Goal: Task Accomplishment & Management: Use online tool/utility

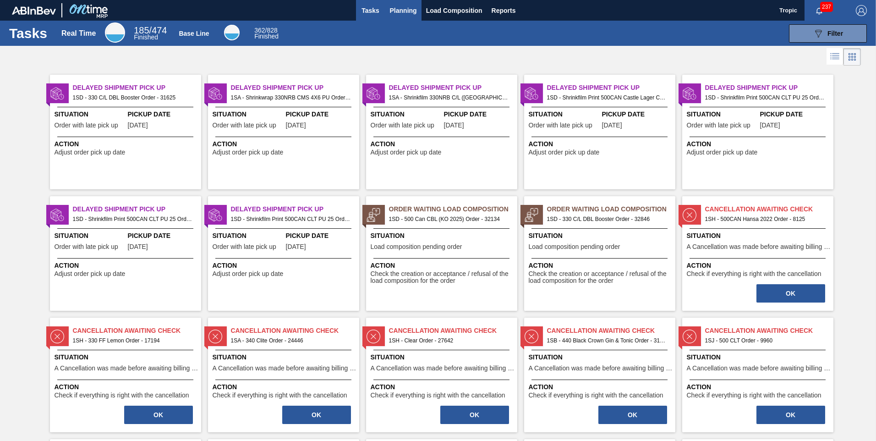
click at [391, 9] on span "Planning" at bounding box center [403, 10] width 27 height 11
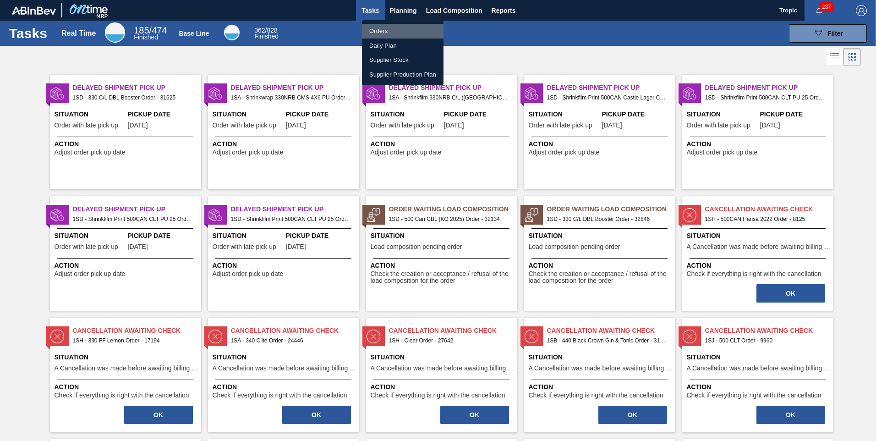
click at [380, 28] on li "Orders" at bounding box center [403, 31] width 82 height 15
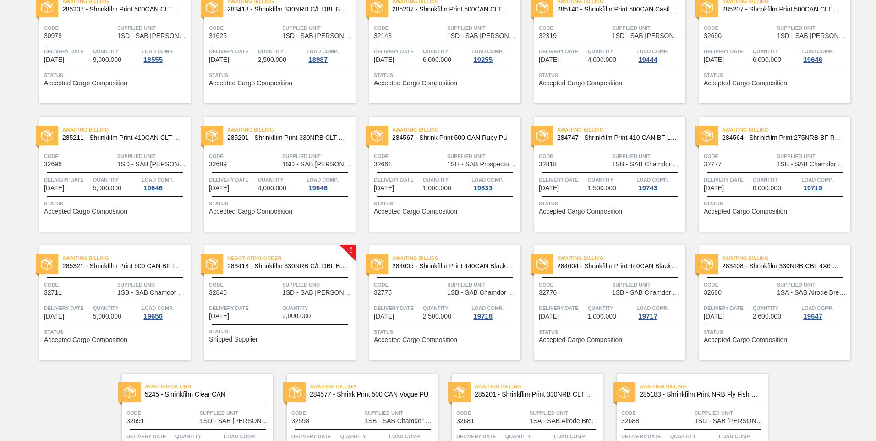
scroll to position [305, 0]
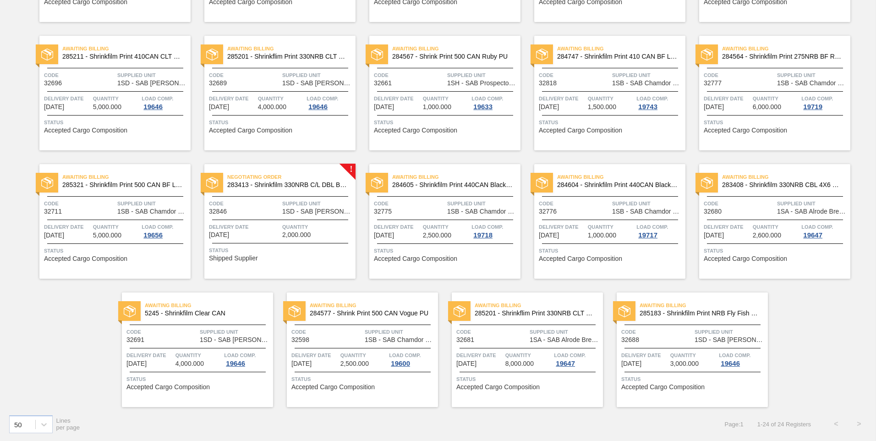
click at [292, 220] on div "Negotiating Order 283413 - Shrinkfilm 330NRB C/L DBL Booster 2 Code 32846 Suppl…" at bounding box center [279, 221] width 151 height 115
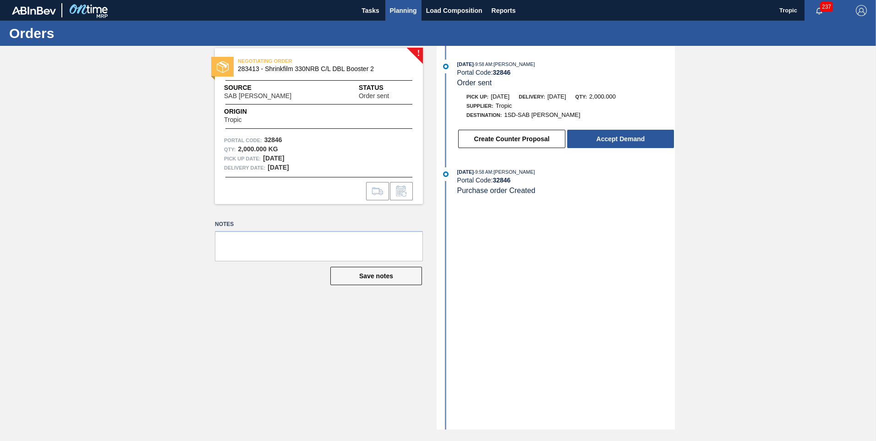
click at [401, 12] on span "Planning" at bounding box center [403, 10] width 27 height 11
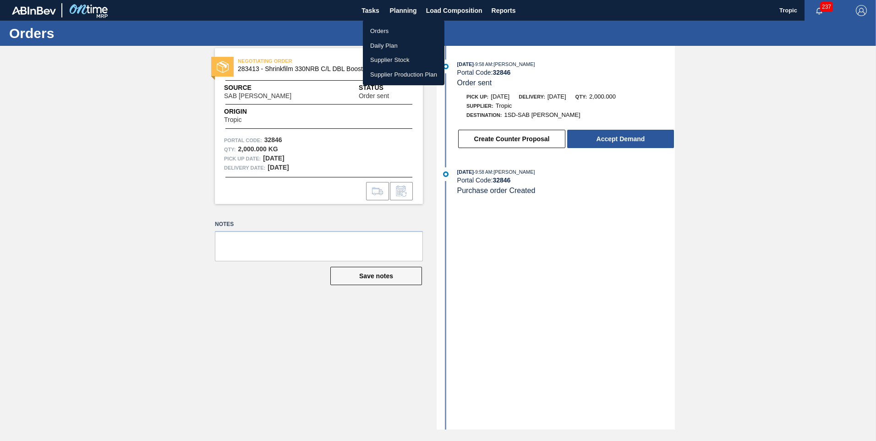
click at [619, 141] on div at bounding box center [438, 220] width 876 height 441
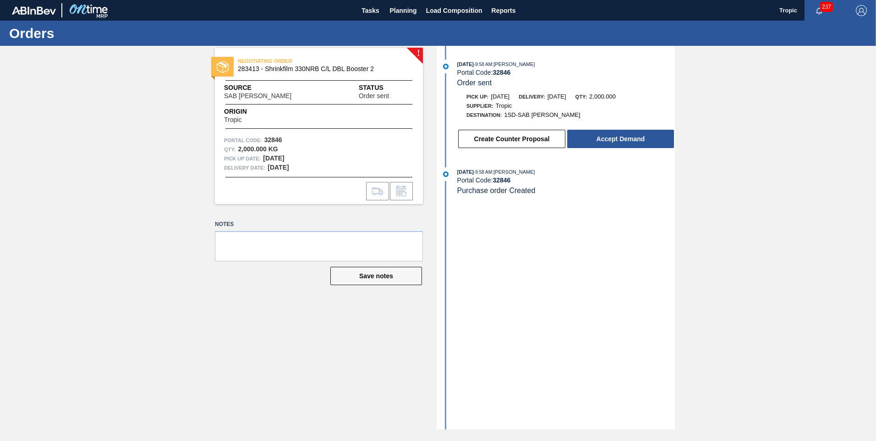
click at [619, 141] on button "Accept Demand" at bounding box center [620, 139] width 107 height 18
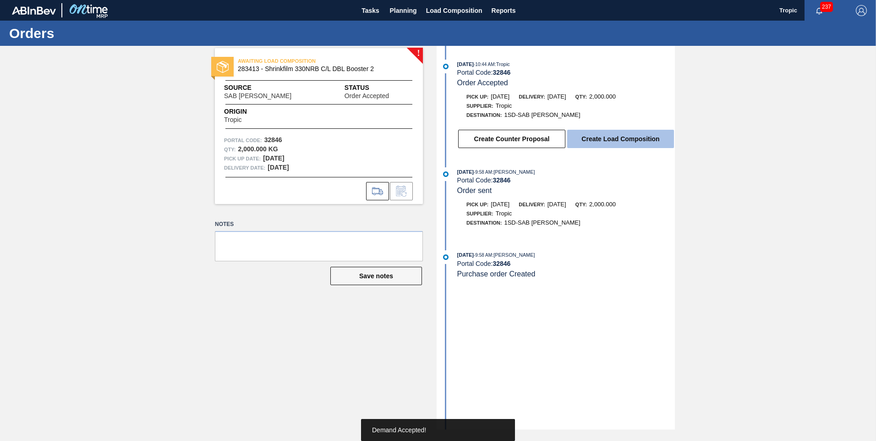
click at [597, 143] on button "Create Load Composition" at bounding box center [620, 139] width 107 height 18
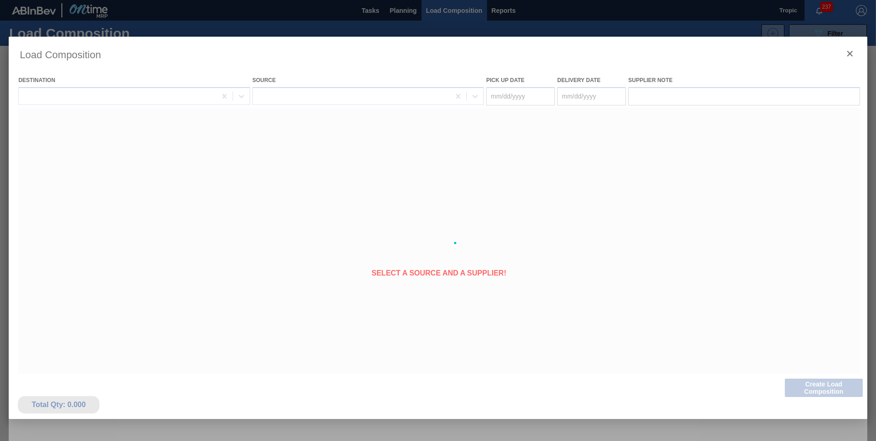
type Date "[DATE]"
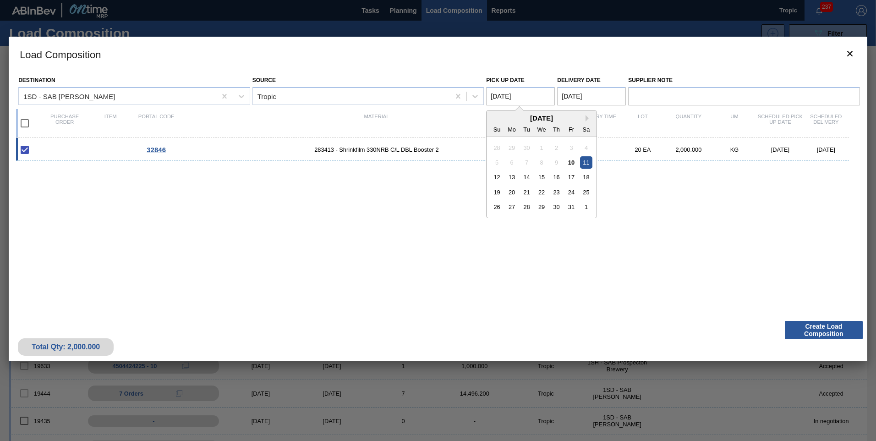
click at [515, 98] on Date "[DATE]" at bounding box center [520, 96] width 69 height 18
click at [511, 176] on div "13" at bounding box center [512, 177] width 12 height 12
type Date "[DATE]"
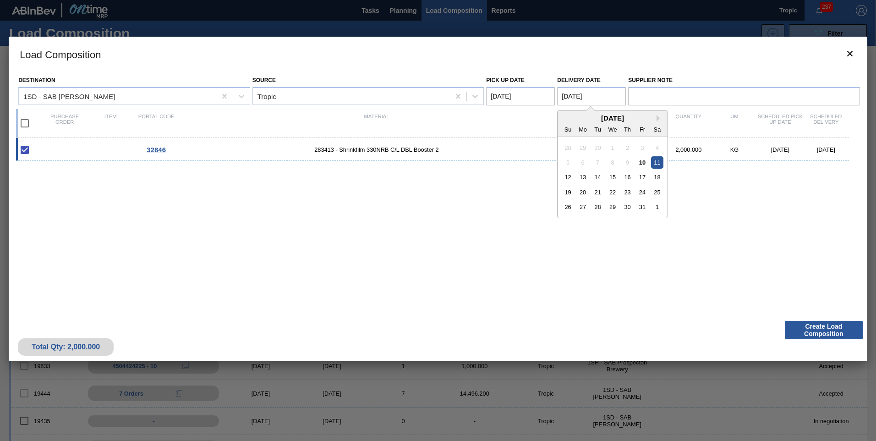
click at [574, 96] on Date "[DATE]" at bounding box center [591, 96] width 69 height 18
click at [599, 176] on div "14" at bounding box center [598, 177] width 12 height 12
type Date "[DATE]"
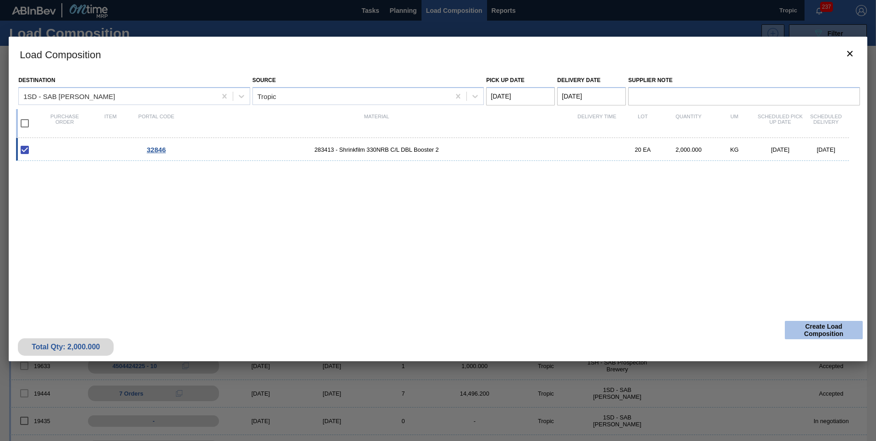
click at [822, 331] on button "Create Load Composition" at bounding box center [824, 330] width 78 height 18
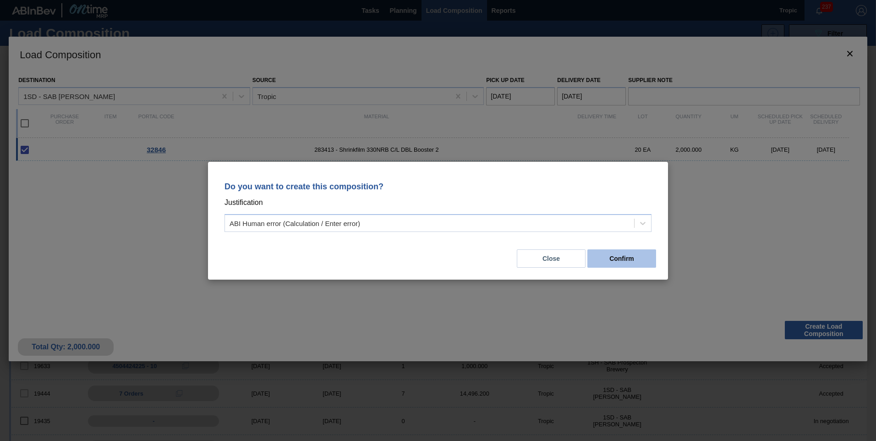
click at [622, 262] on button "Confirm" at bounding box center [622, 258] width 69 height 18
